Goal: Obtain resource: Download file/media

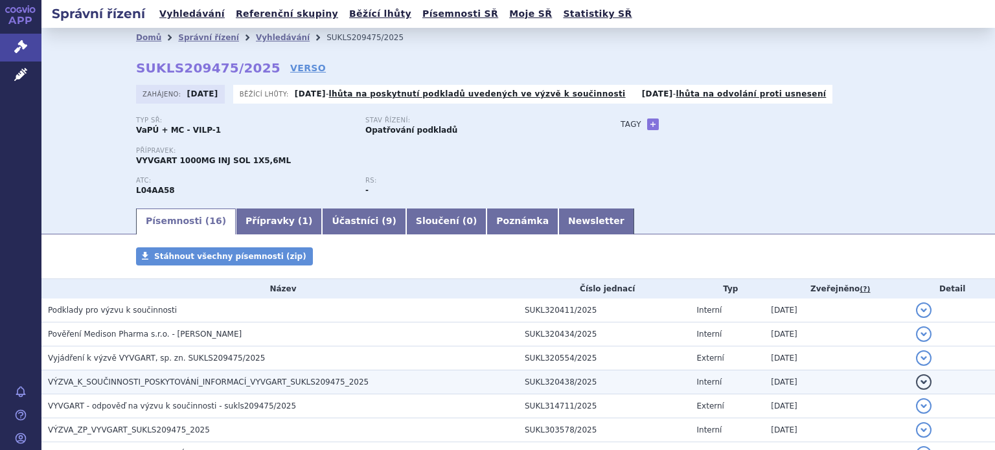
click at [161, 376] on h3 "VÝZVA_K_SOUČINNOSTI_POSKYTOVÁNÍ_INFORMACÍ_VYVGART_SUKLS209475_2025" at bounding box center [283, 382] width 470 height 13
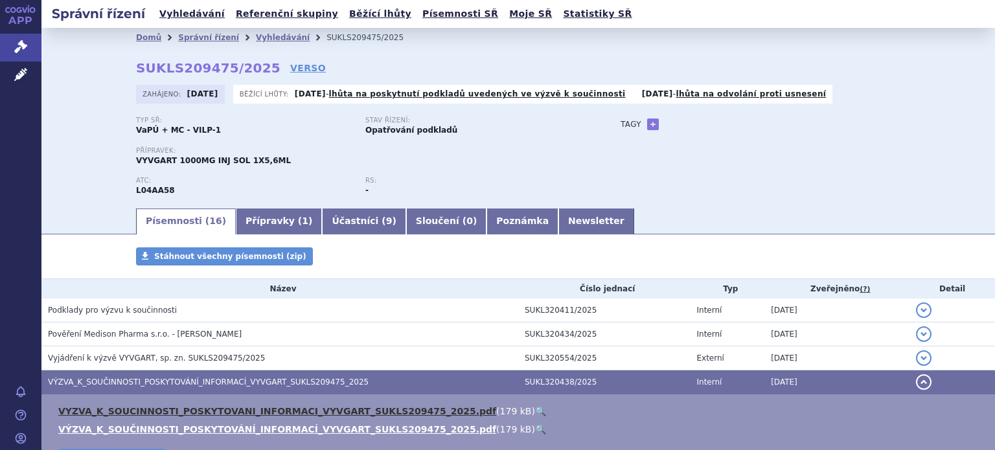
click at [222, 409] on link "VYZVA_K_SOUCINNOSTI_POSKYTOVANI_INFORMACI_VYVGART_SUKLS209475_2025.pdf" at bounding box center [277, 411] width 438 height 10
